Goal: Information Seeking & Learning: Check status

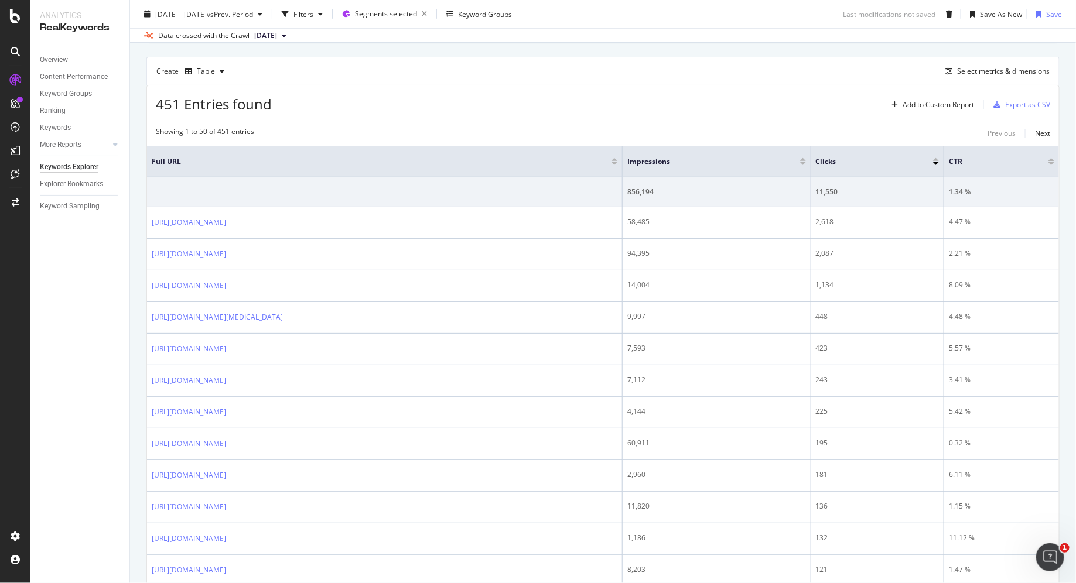
scroll to position [350, 0]
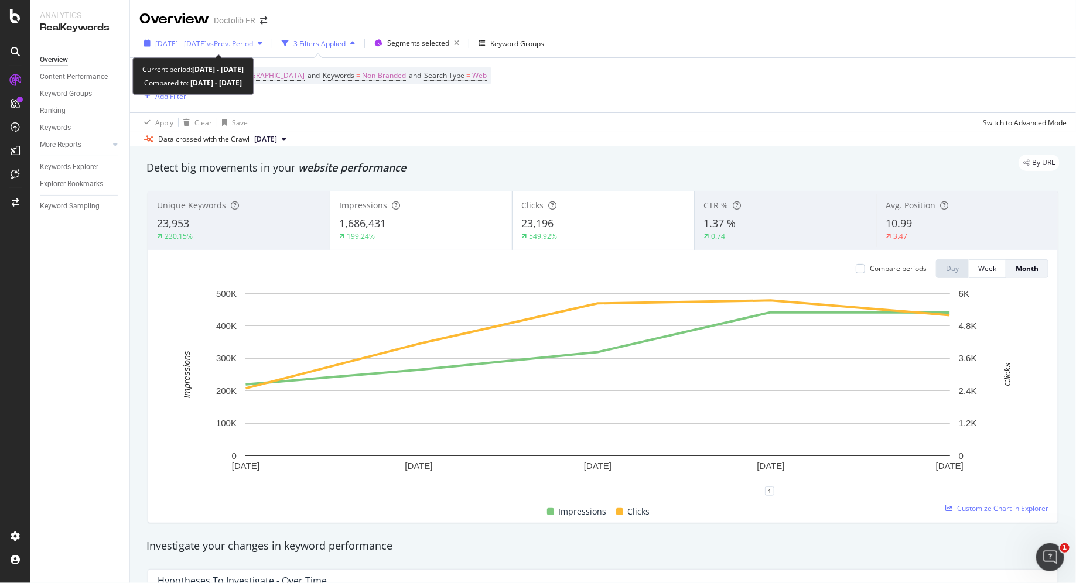
click at [263, 49] on div "[DATE] - [DATE] vs Prev. Period" at bounding box center [203, 44] width 128 height 18
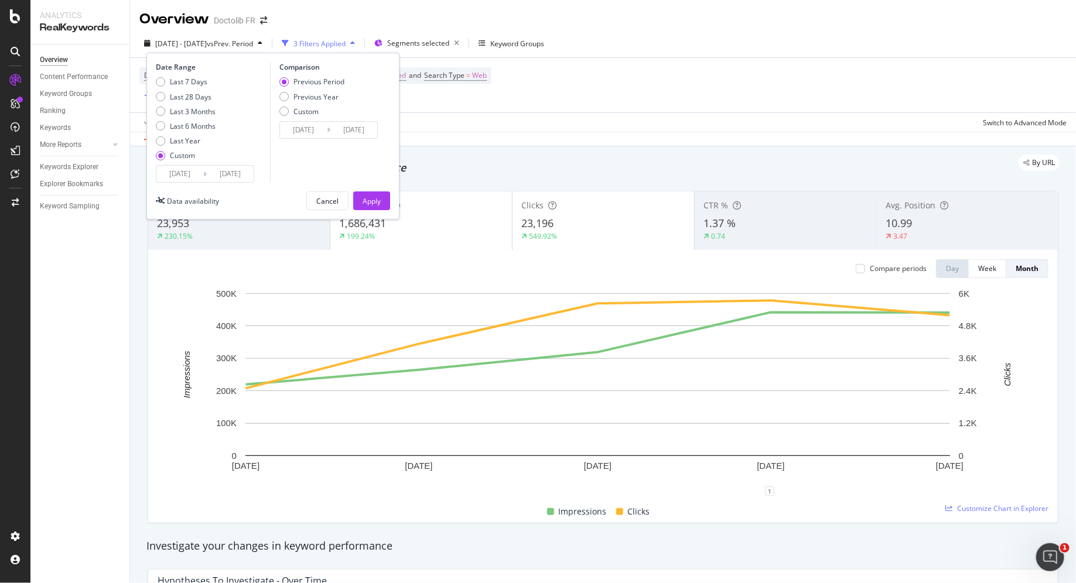
click at [218, 176] on input "[DATE]" at bounding box center [230, 174] width 47 height 16
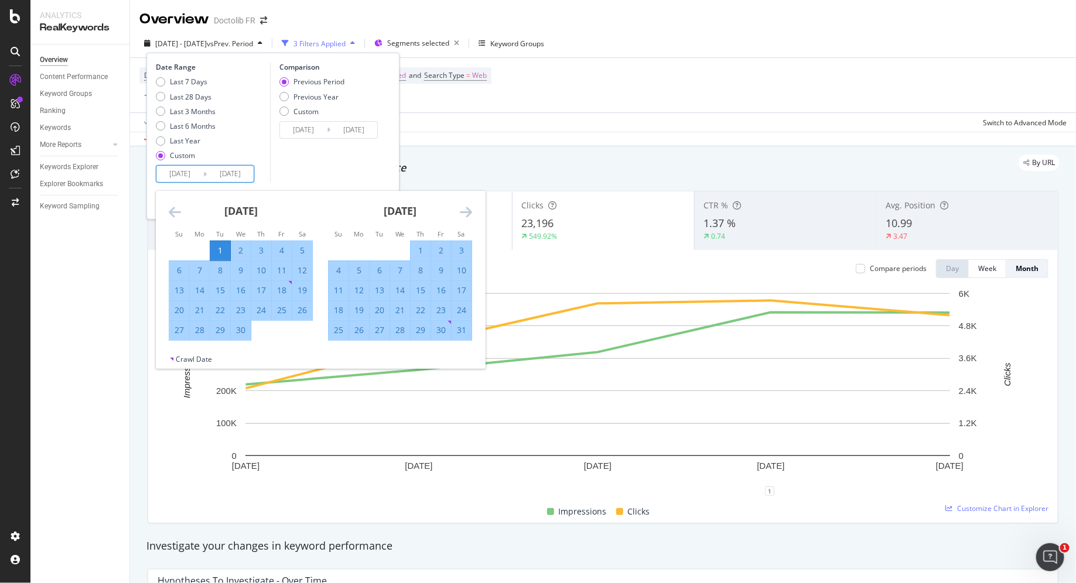
click at [466, 219] on div "[DATE] 1 2 3 4 5 6 7 8 9 10 11 12 13 14 15 16 17 18 19 20 21 22 23 24 25 26 27 …" at bounding box center [320, 272] width 329 height 163
click at [466, 216] on icon "Move forward to switch to the next month." at bounding box center [466, 212] width 12 height 14
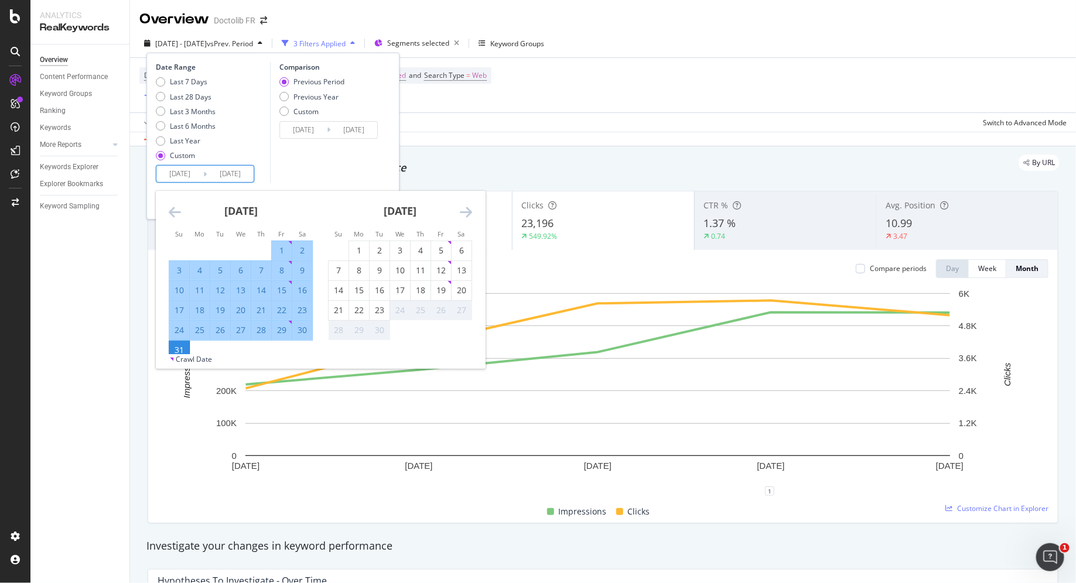
click at [466, 216] on icon "Move forward to switch to the next month." at bounding box center [466, 212] width 12 height 14
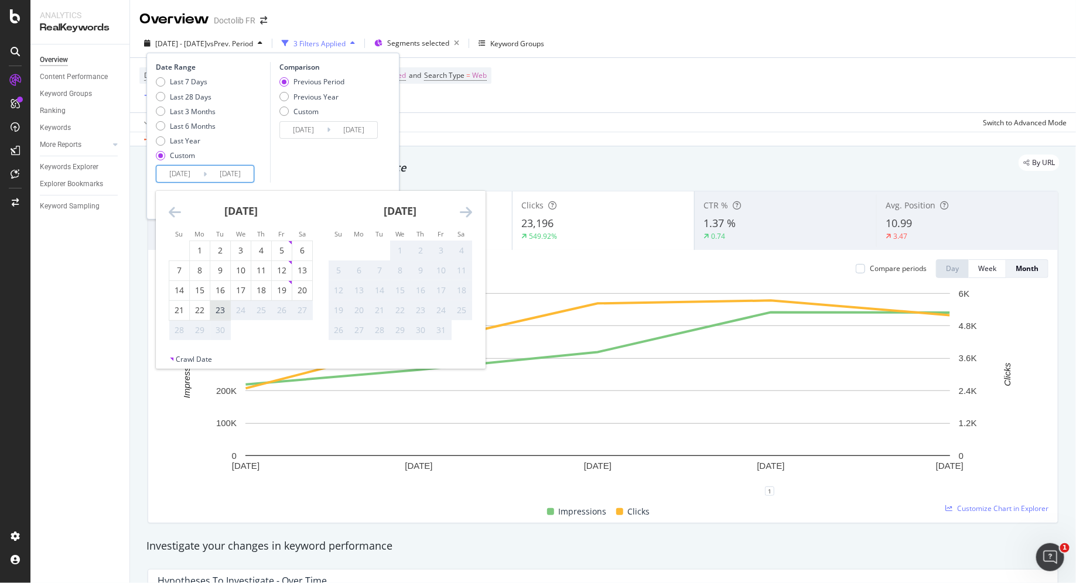
click at [213, 308] on div "23" at bounding box center [220, 311] width 20 height 12
type input "[DATE]"
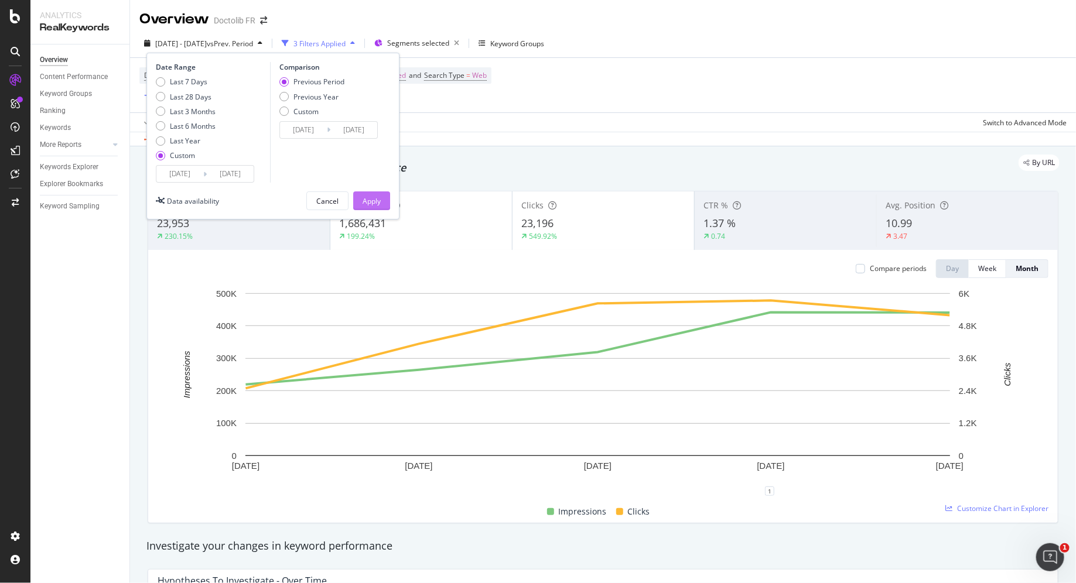
click at [366, 203] on div "Apply" at bounding box center [372, 201] width 18 height 10
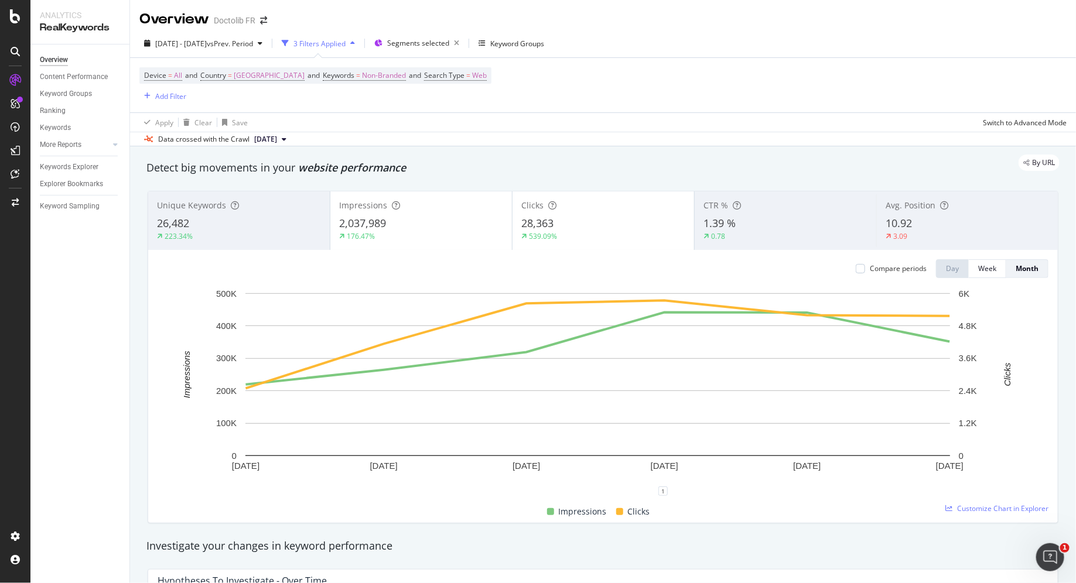
click at [277, 138] on span "[DATE]" at bounding box center [265, 139] width 23 height 11
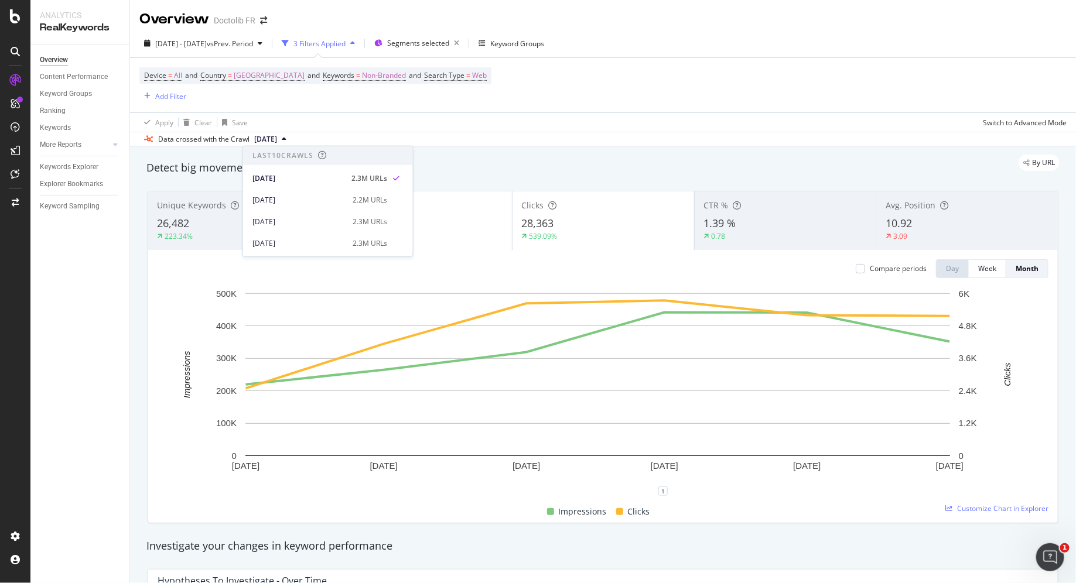
click at [337, 126] on div "Apply Clear Save Switch to Advanced Mode" at bounding box center [603, 121] width 946 height 19
